Goal: Find specific page/section: Find specific page/section

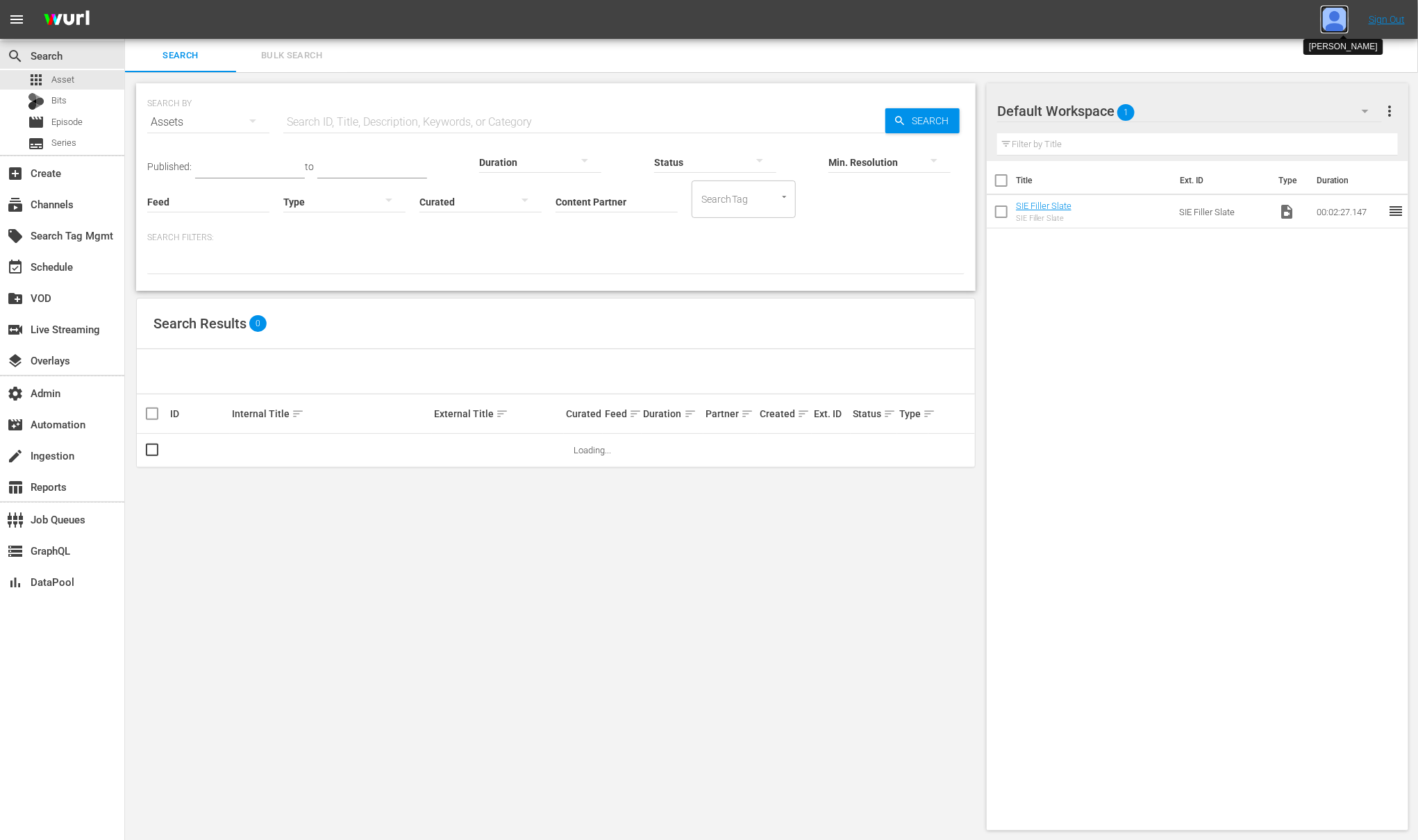
click at [1329, 15] on img at bounding box center [1335, 20] width 28 height 28
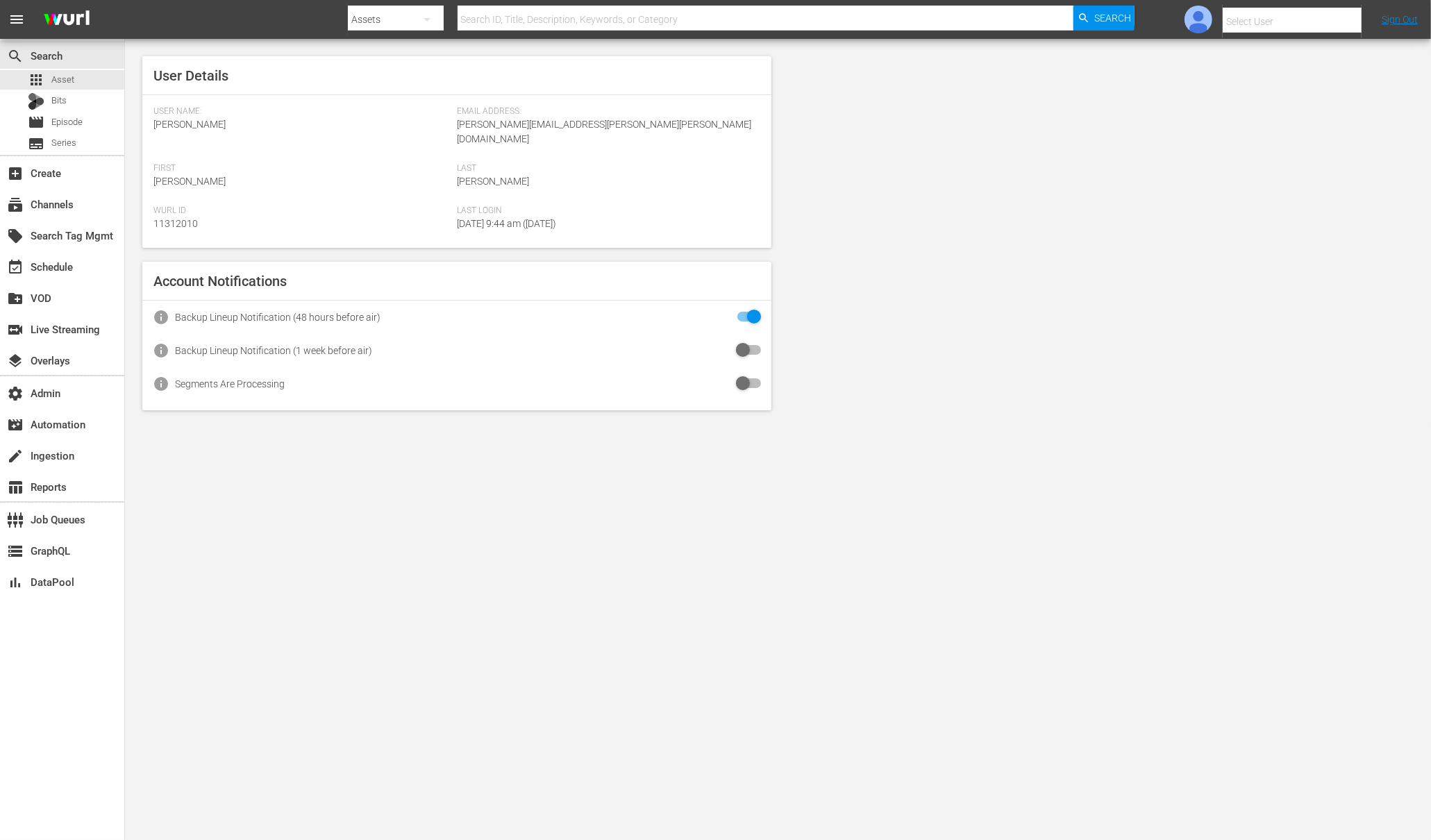
click at [1286, 24] on input "text" at bounding box center [1311, 21] width 178 height 33
click at [1303, 102] on div "Amalia1 Garcia1 <[PERSON_NAME][EMAIL_ADDRESS][PERSON_NAME][PERSON_NAME][DOMAIN_…" at bounding box center [1268, 93] width 217 height 33
type input "Amalia1 Garcia1 (11312213)"
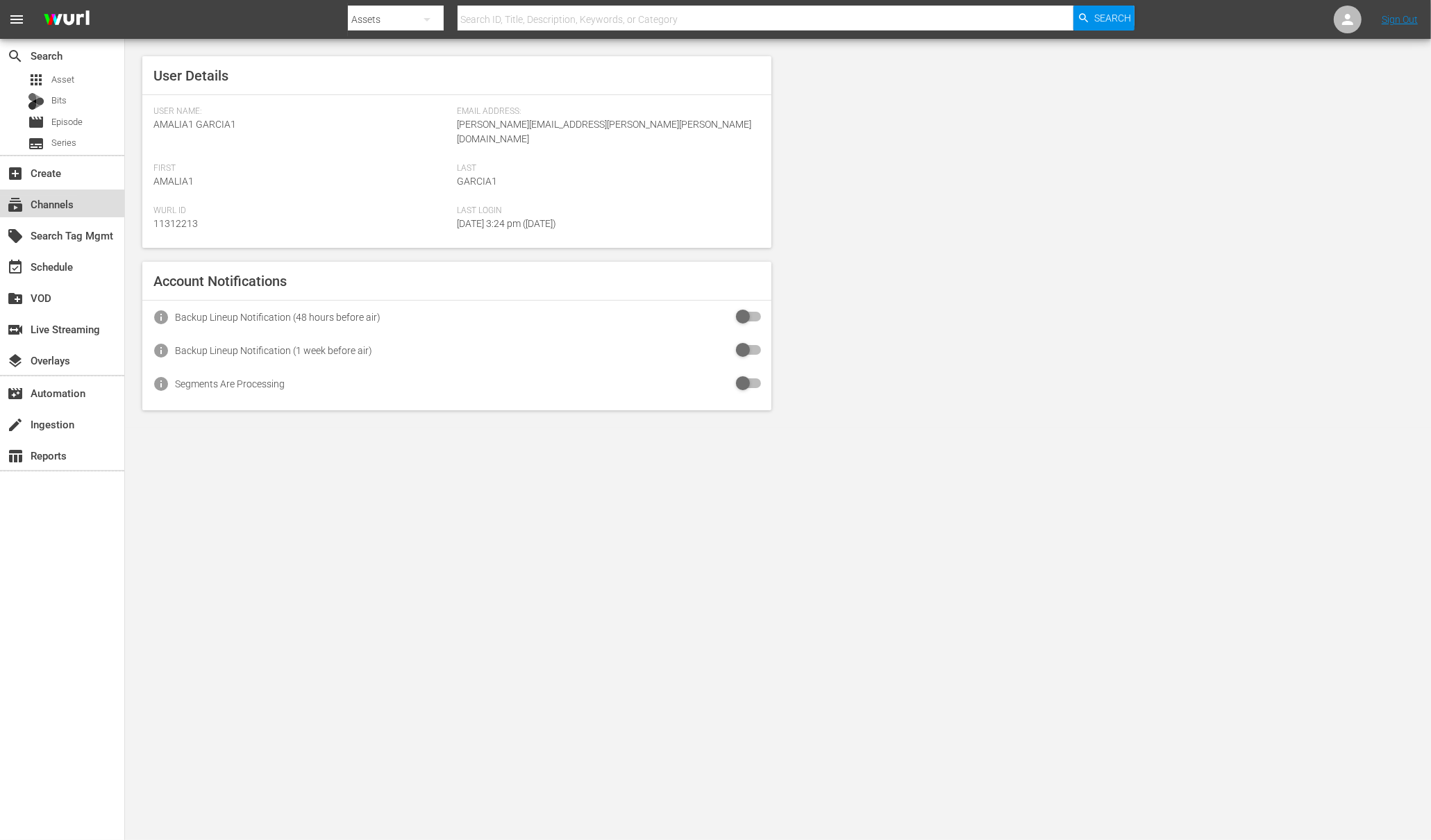
click at [50, 208] on div "subscriptions Channels" at bounding box center [38, 201] width 77 height 13
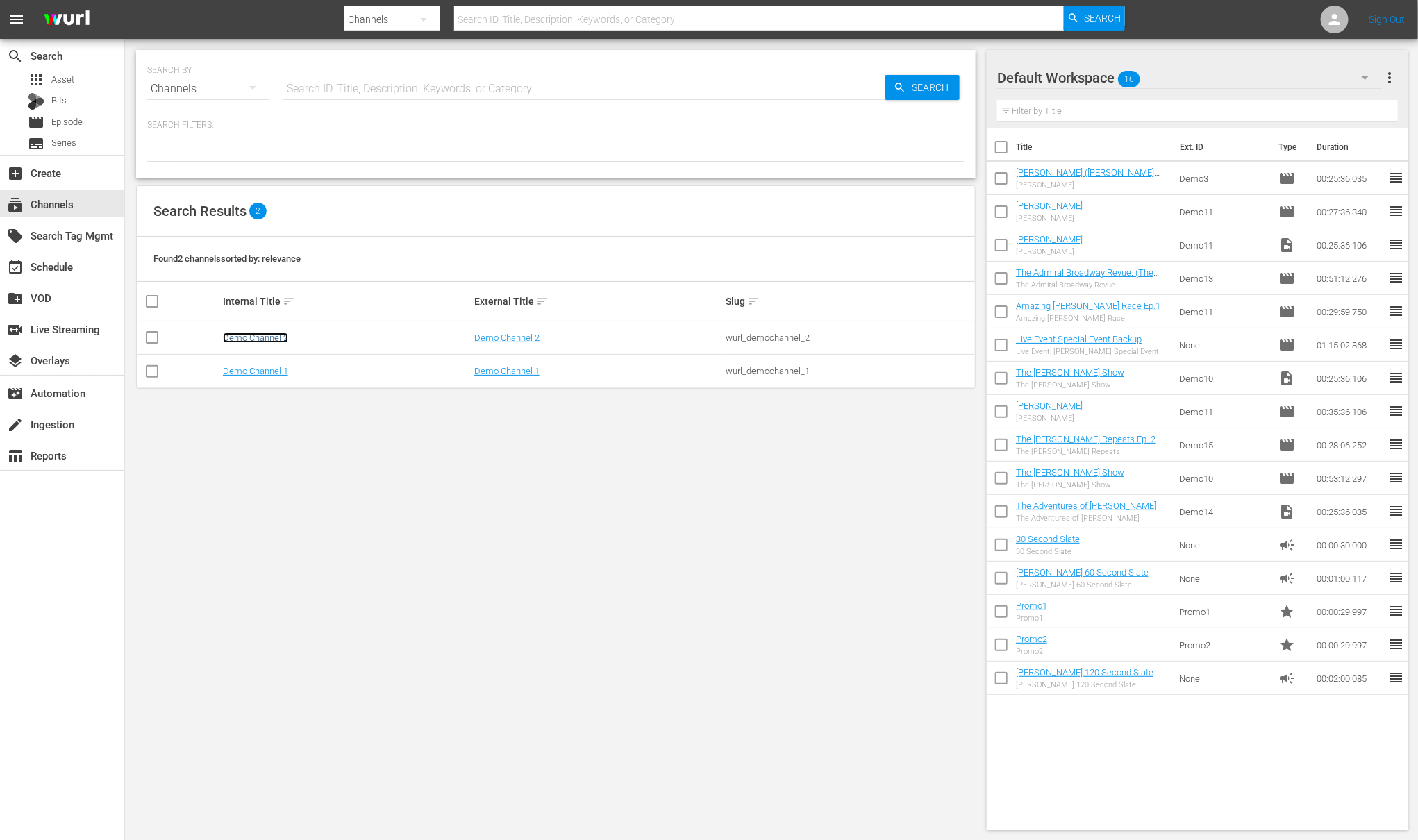
click at [266, 336] on link "Demo Channel 2" at bounding box center [255, 338] width 65 height 10
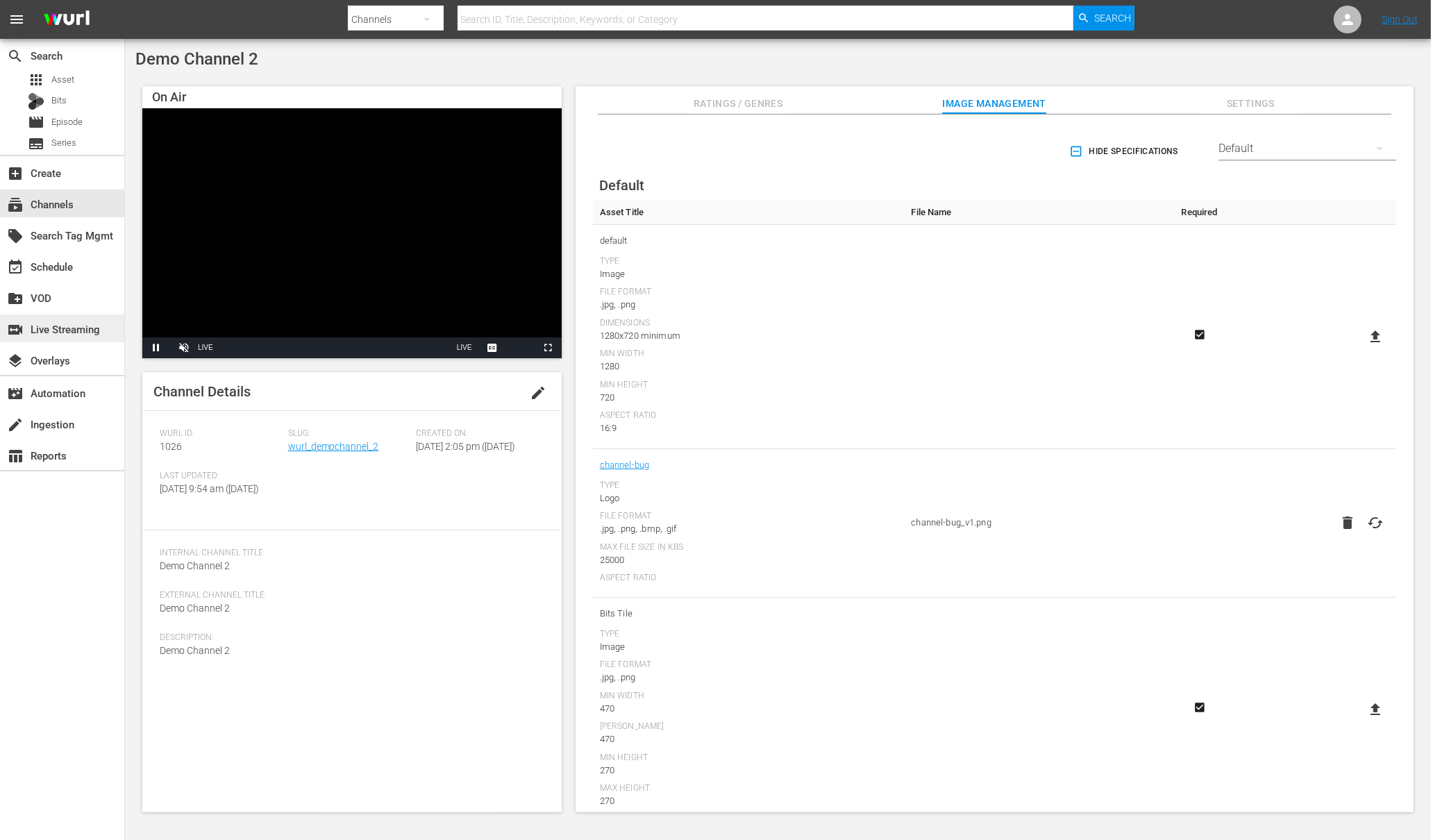
click at [49, 324] on div "switch_video Live Streaming" at bounding box center [38, 327] width 77 height 13
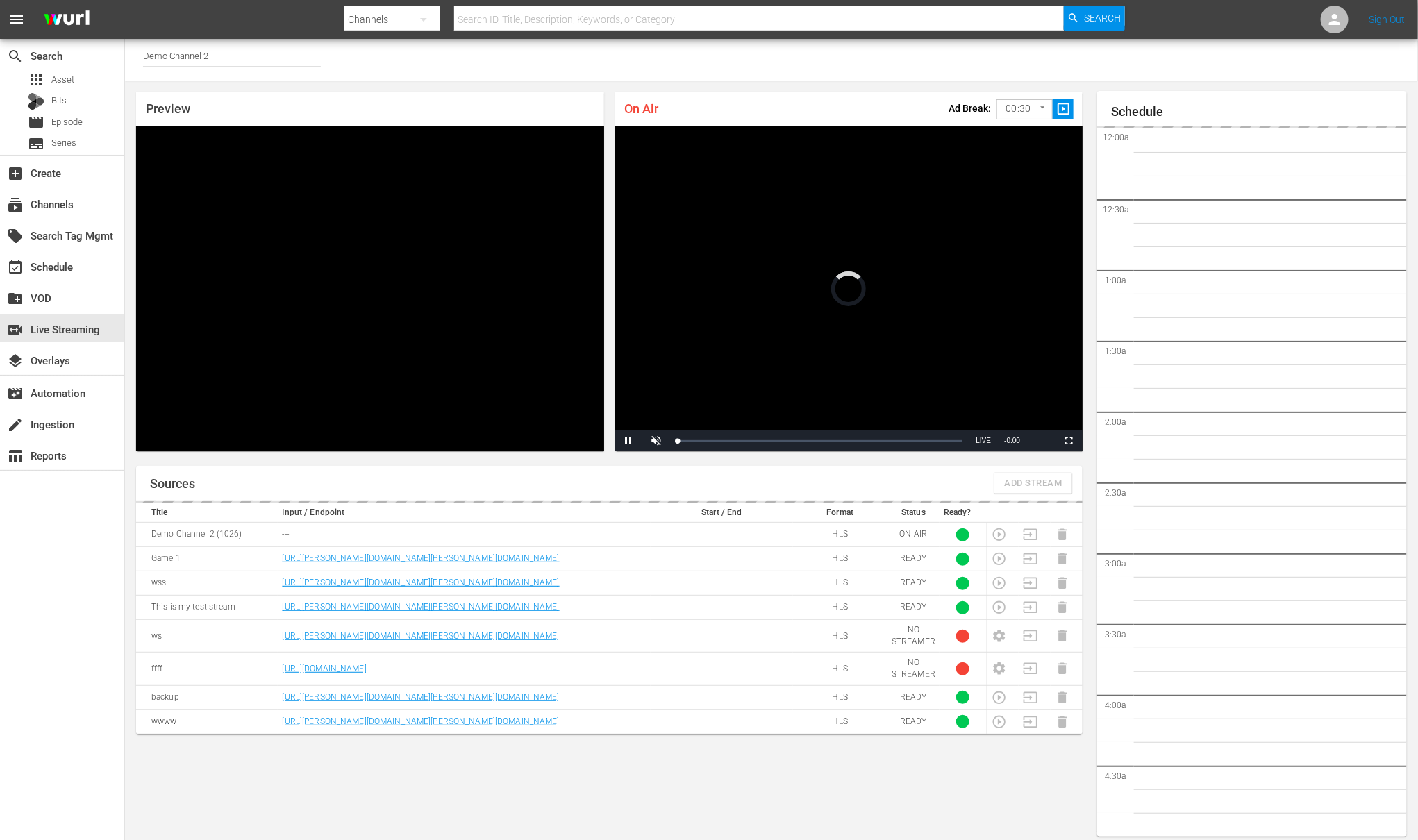
scroll to position [7, 0]
